Goal: Task Accomplishment & Management: Complete application form

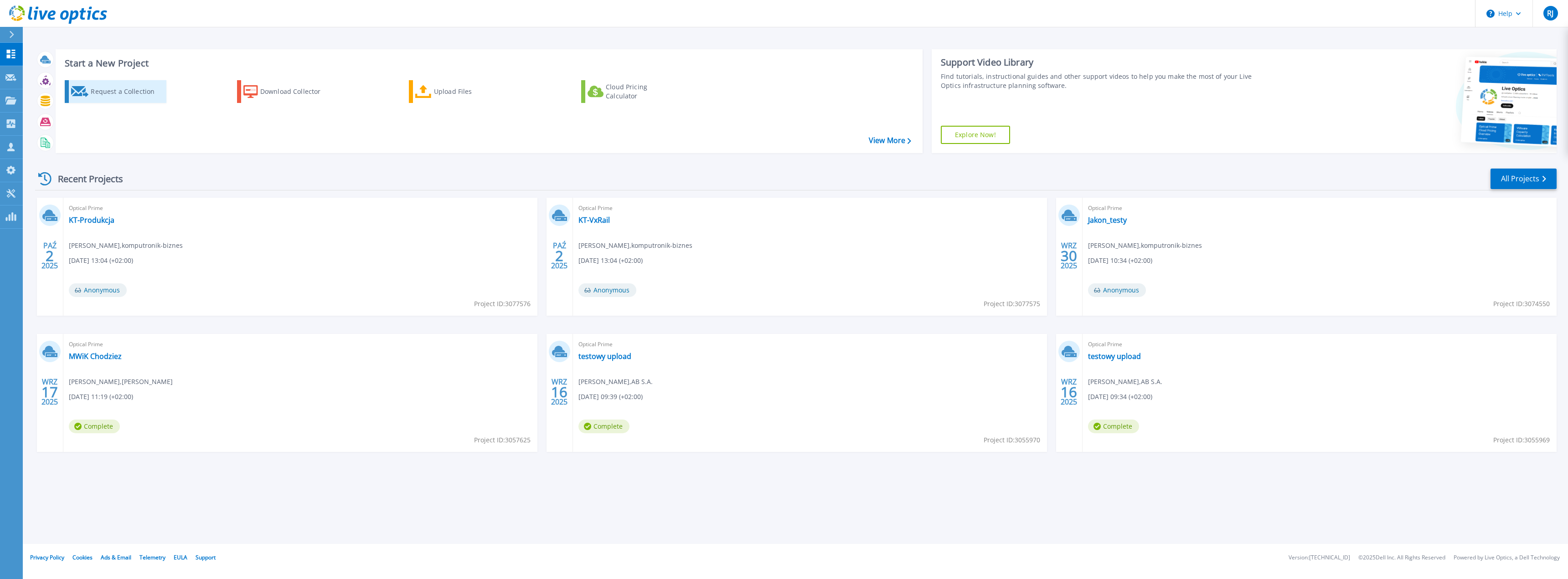
click at [121, 96] on div "Request a Collection" at bounding box center [128, 91] width 73 height 18
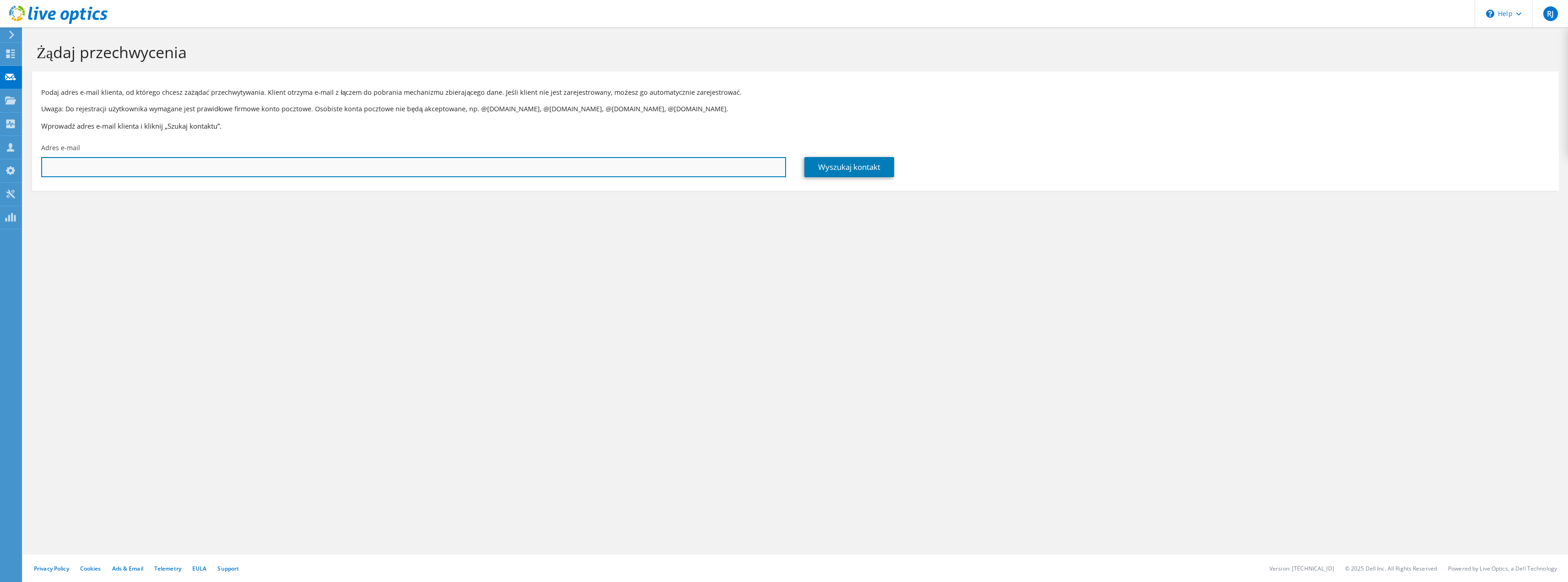
click at [178, 162] on input "text" at bounding box center [413, 167] width 745 height 20
paste input "Michał Piersa;"
type input "M"
click at [115, 171] on input "text" at bounding box center [413, 167] width 745 height 20
paste input "michal.piersa@tuz.pl"
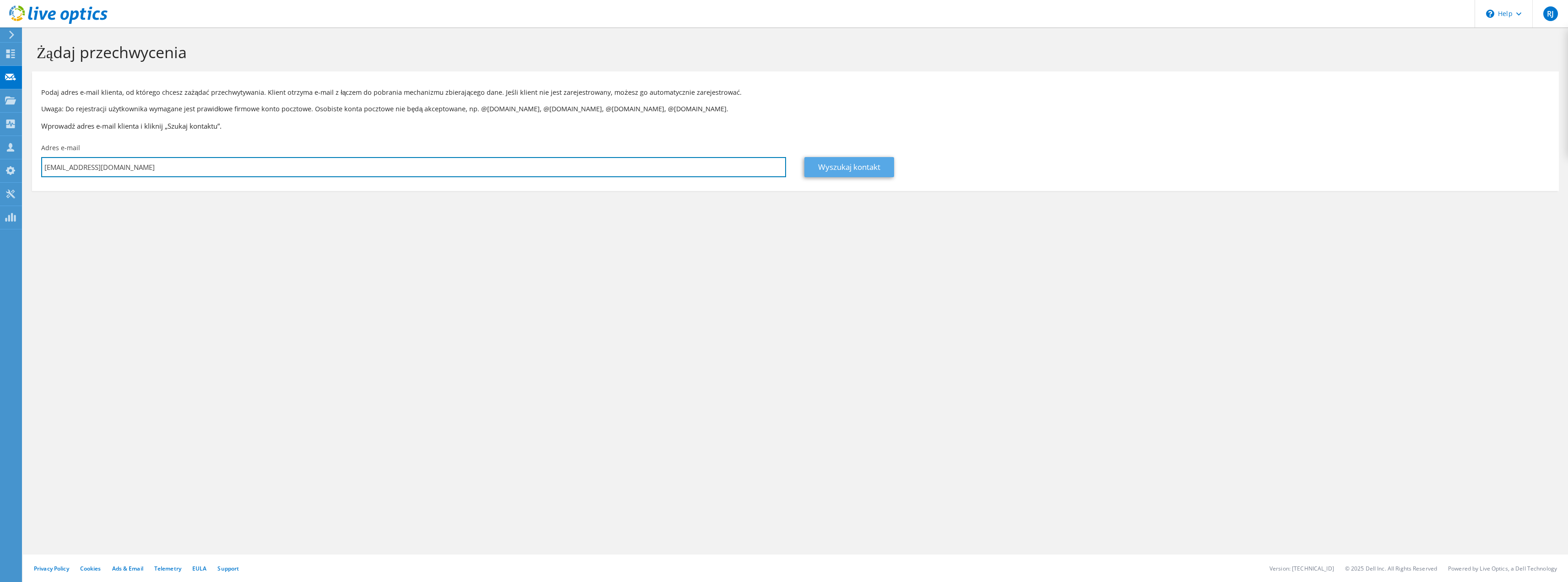
type input "michal.piersa@tuz.pl"
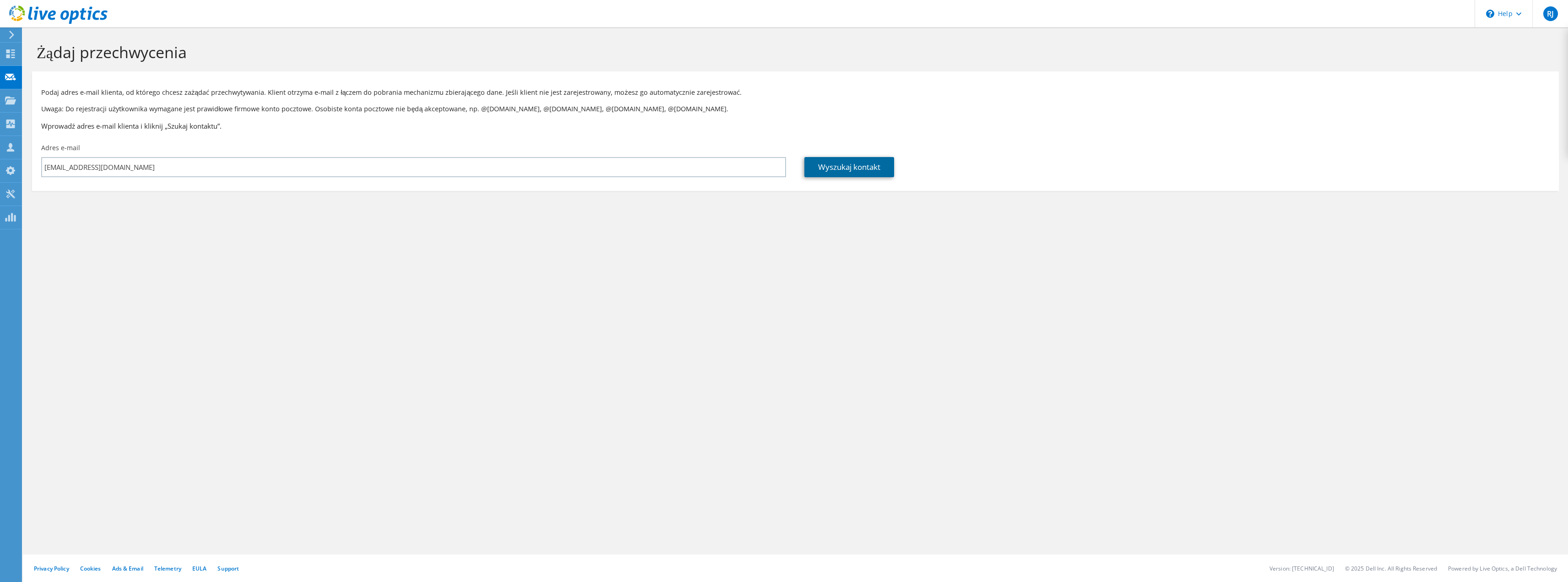
click at [848, 171] on link "Wyszukaj kontakt" at bounding box center [850, 167] width 90 height 20
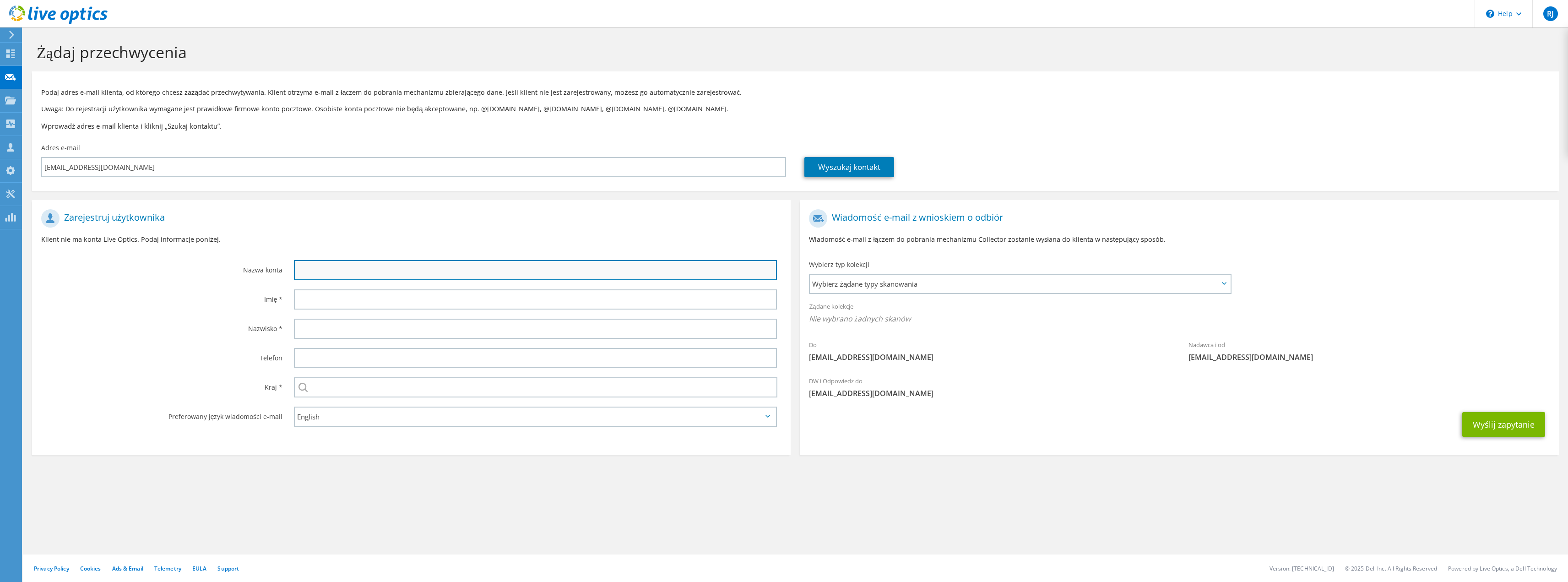
click at [364, 273] on input "text" at bounding box center [536, 270] width 483 height 20
type input "Michał Piersa - TUZ"
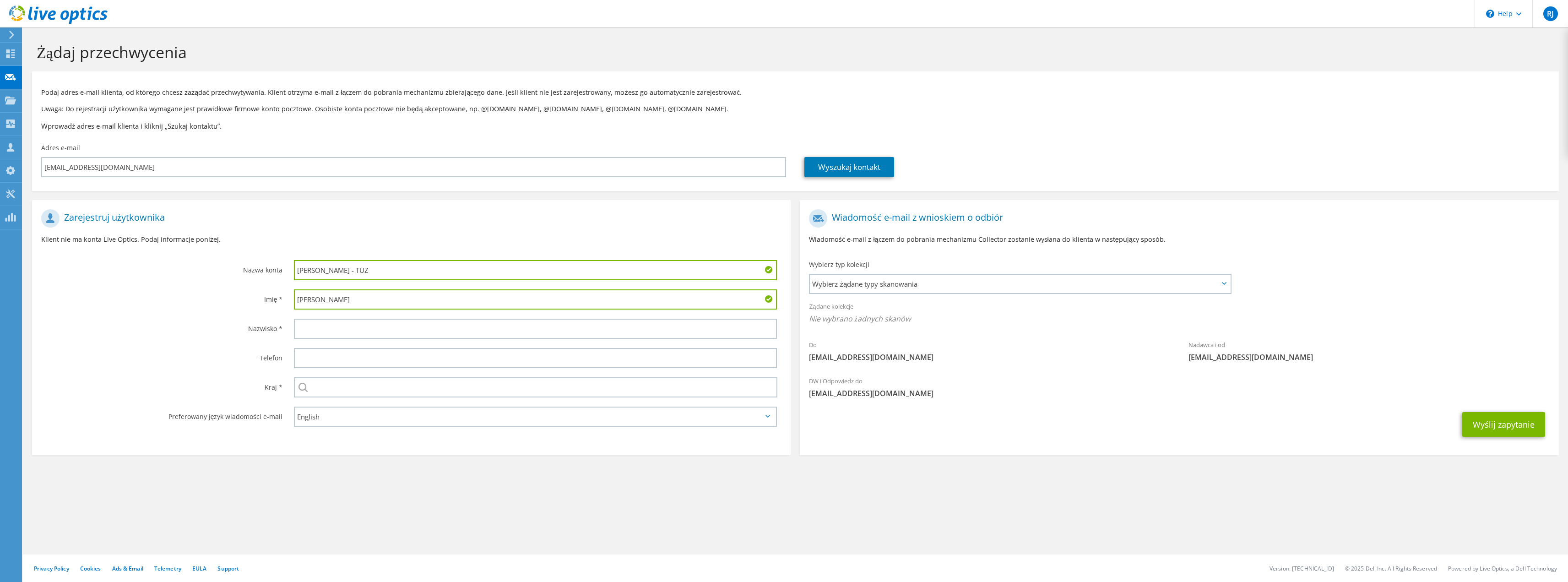
type input "Michał"
type input "Piersa"
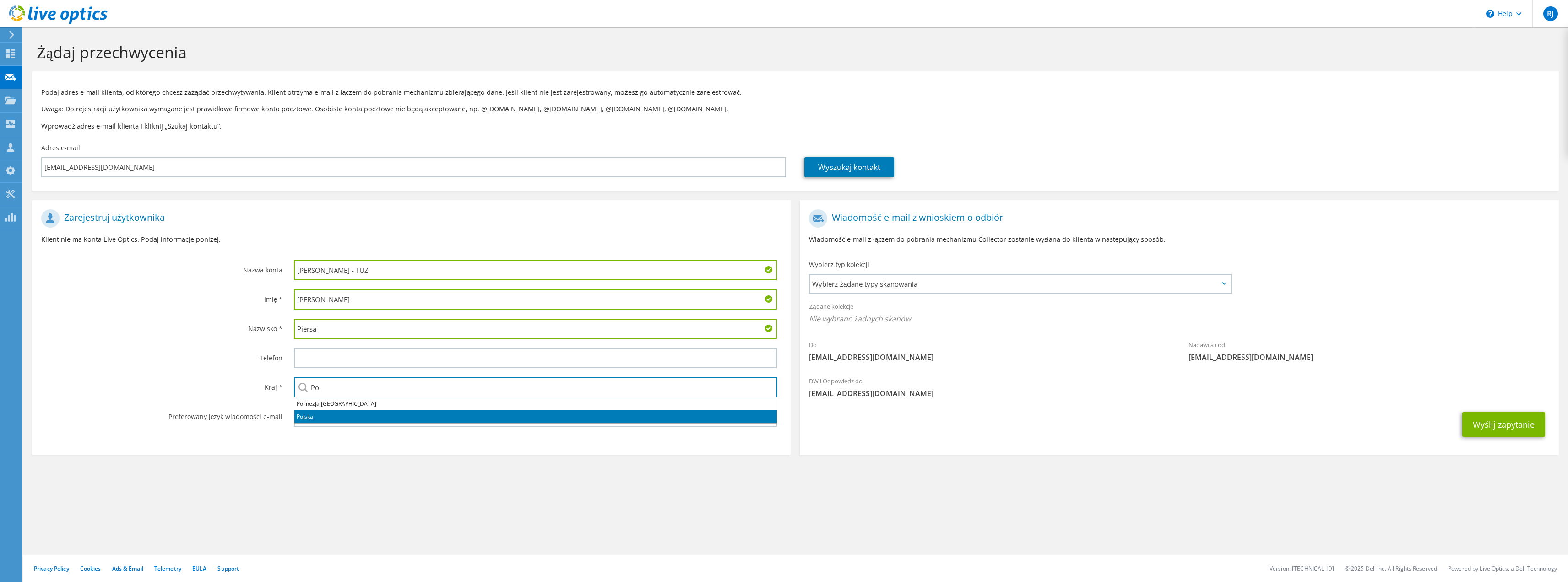
click at [314, 419] on li "Polska" at bounding box center [535, 417] width 483 height 13
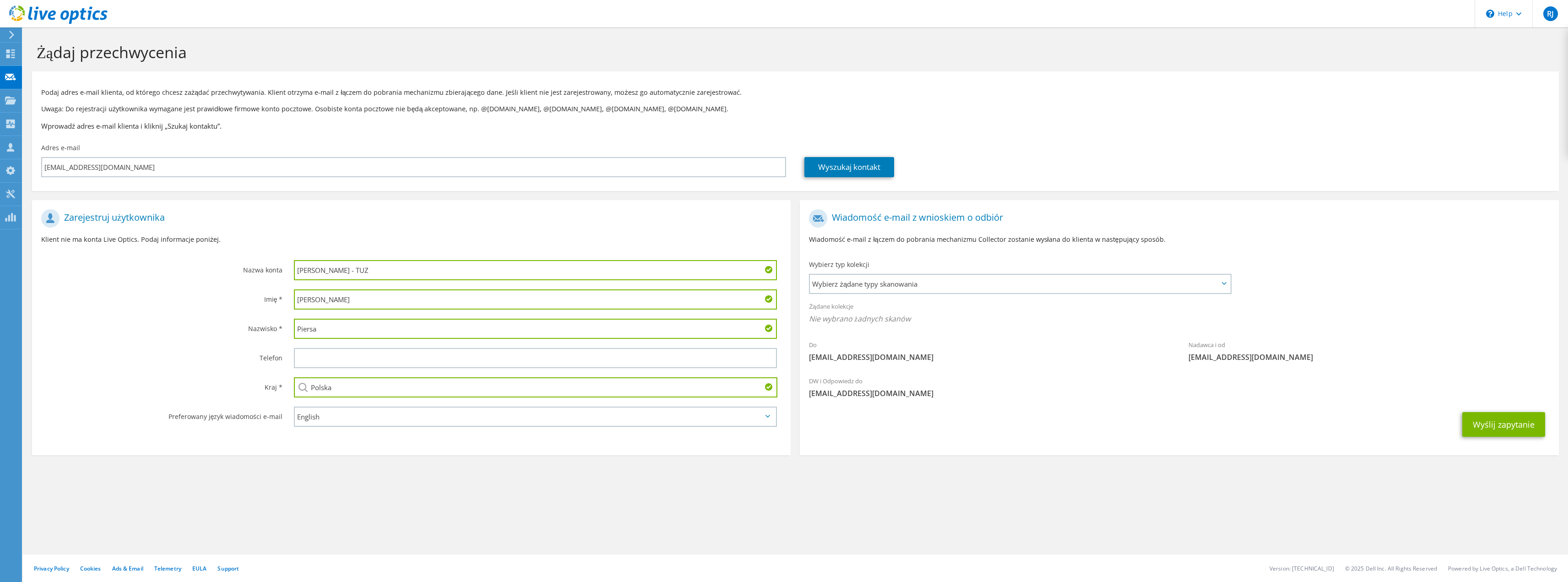
type input "Polska"
click at [463, 464] on section "Żądaj przechwycenia Podaj adres e-mail klienta, od którego chcesz zażądać przec…" at bounding box center [795, 264] width 1545 height 474
click at [1213, 282] on span "Wybierz żądane typy skanowania" at bounding box center [1020, 283] width 420 height 18
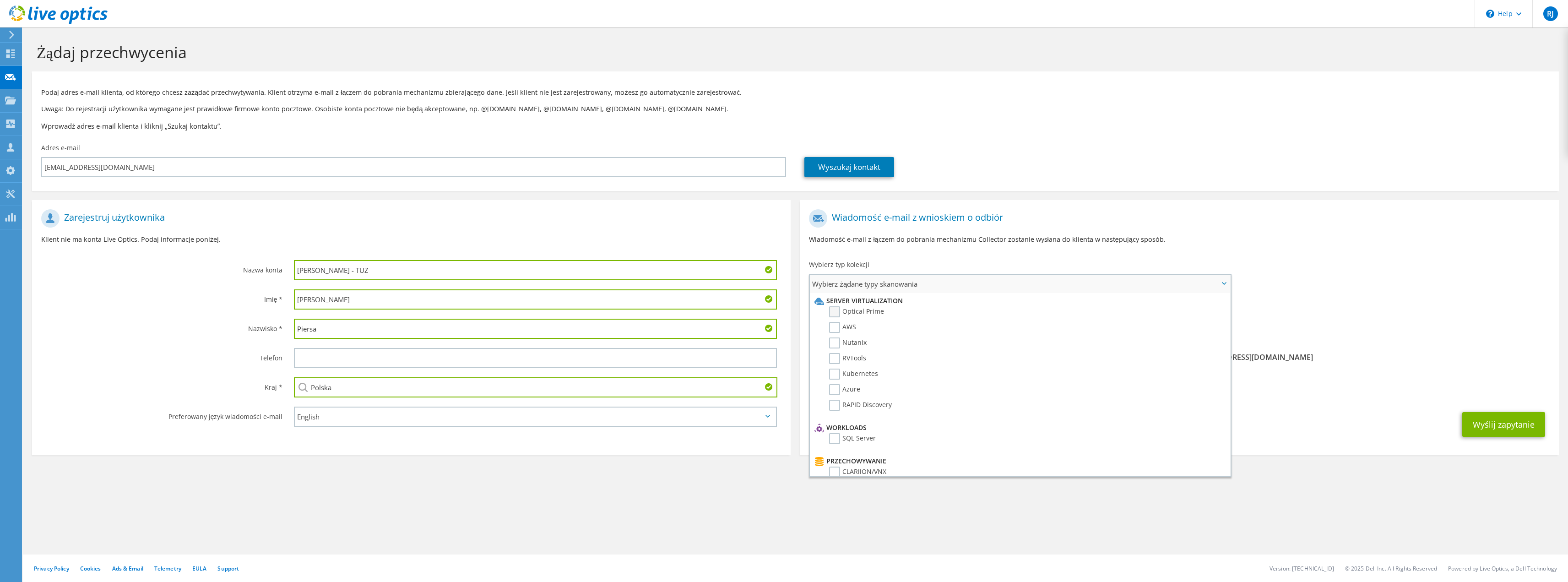
click at [838, 311] on label "Optical Prime" at bounding box center [857, 311] width 55 height 11
click at [0, 0] on input "Optical Prime" at bounding box center [0, 0] width 0 height 0
drag, startPoint x: 841, startPoint y: 321, endPoint x: 854, endPoint y: 339, distance: 22.2
click at [840, 321] on label "PowerStore" at bounding box center [853, 320] width 48 height 11
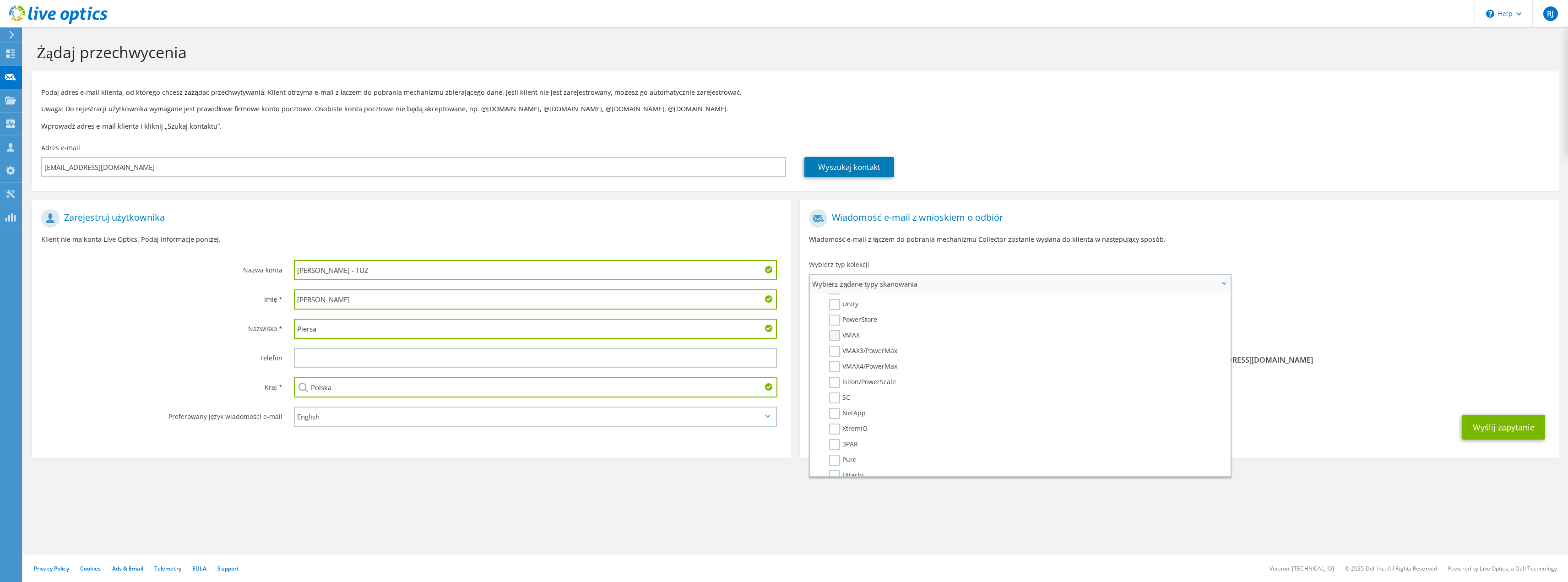
click at [0, 0] on input "PowerStore" at bounding box center [0, 0] width 0 height 0
click at [1392, 256] on div "Do michal.piersa@tuz.pl Nadawca i od liveoptics@liveoptics.com" at bounding box center [1179, 289] width 758 height 169
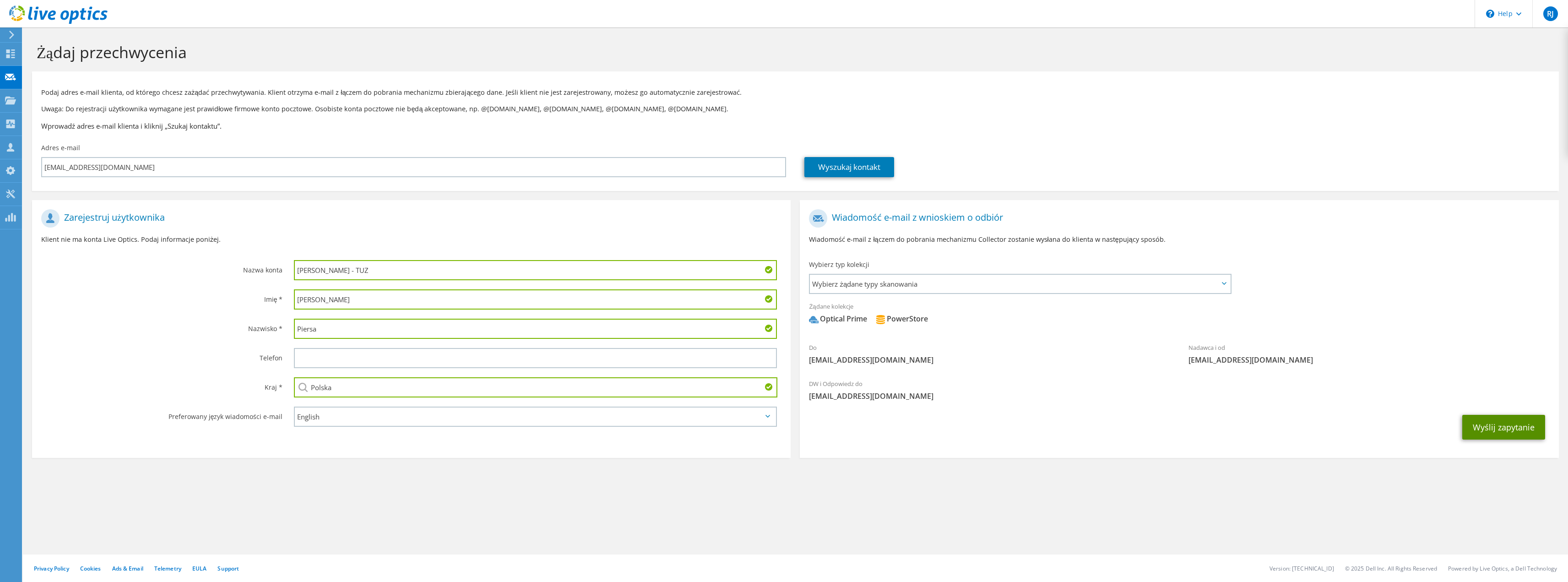
drag, startPoint x: 1518, startPoint y: 420, endPoint x: 1515, endPoint y: 425, distance: 5.8
click at [1518, 420] on button "Wyślij zapytanie" at bounding box center [1503, 427] width 83 height 25
